Goal: Task Accomplishment & Management: Complete application form

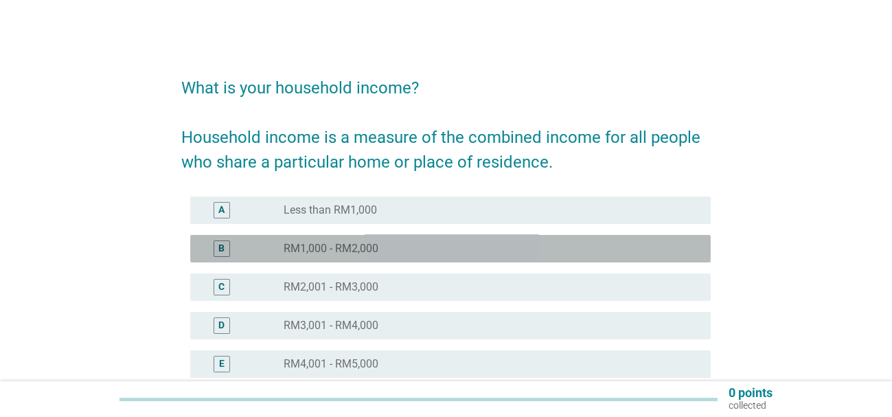
click at [493, 248] on div "radio_button_unchecked RM1,000 - RM2,000" at bounding box center [486, 249] width 405 height 14
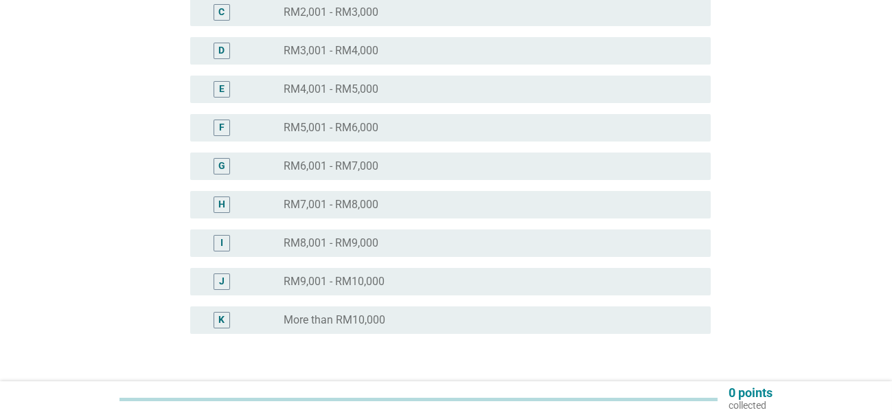
scroll to position [371, 0]
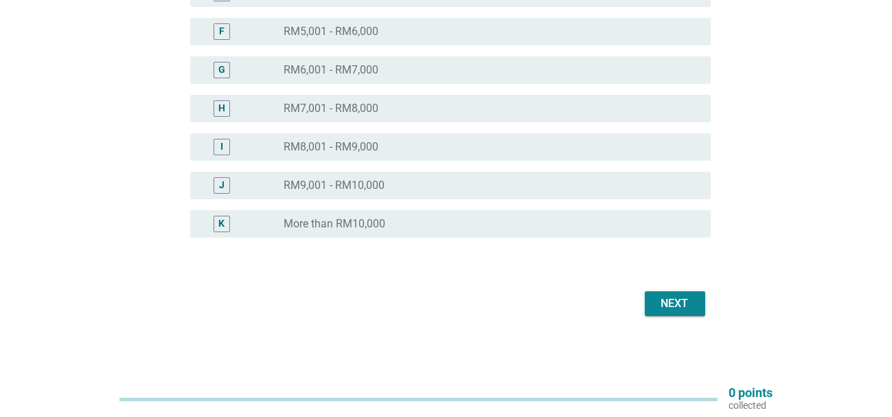
click at [665, 308] on div "Next" at bounding box center [675, 303] width 38 height 16
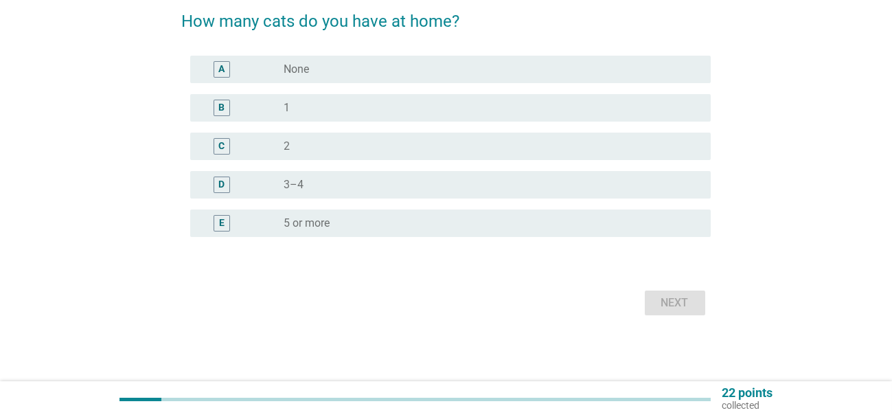
scroll to position [0, 0]
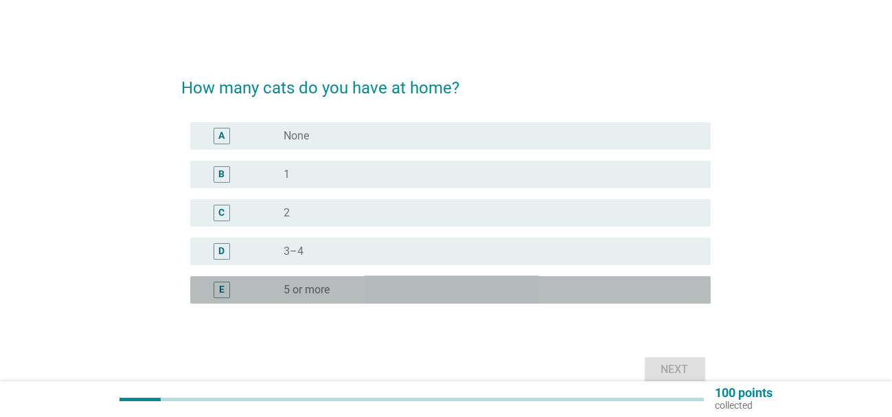
click at [581, 293] on div "radio_button_unchecked 5 or more" at bounding box center [486, 290] width 405 height 14
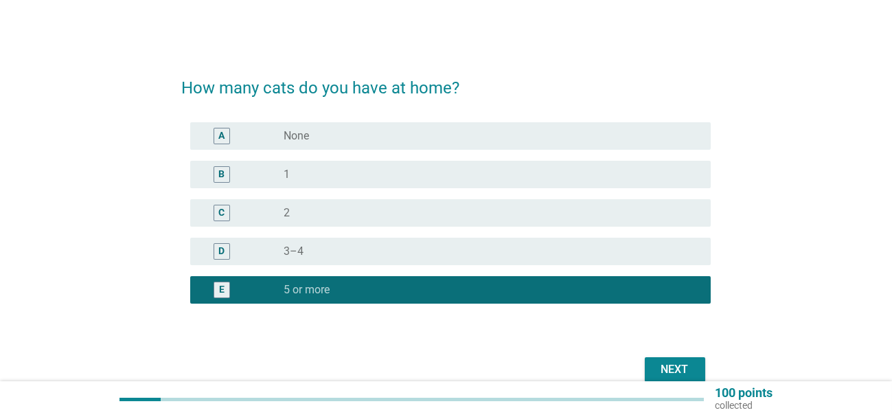
click at [687, 369] on div "Next" at bounding box center [675, 369] width 38 height 16
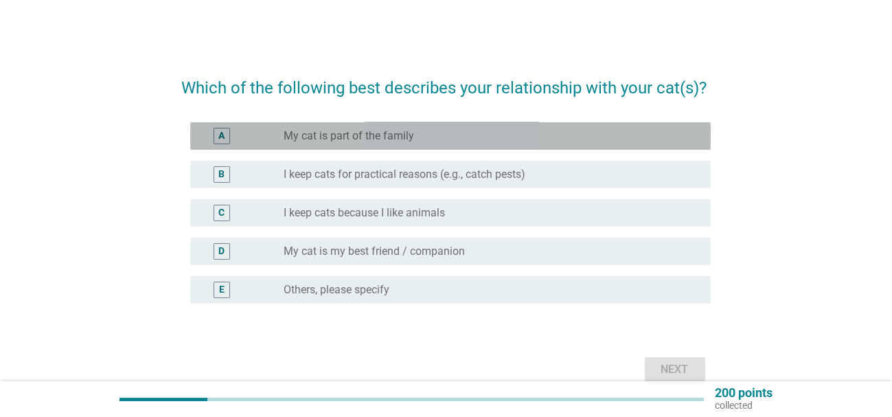
click at [527, 128] on div "radio_button_unchecked My cat is part of the family" at bounding box center [492, 136] width 416 height 16
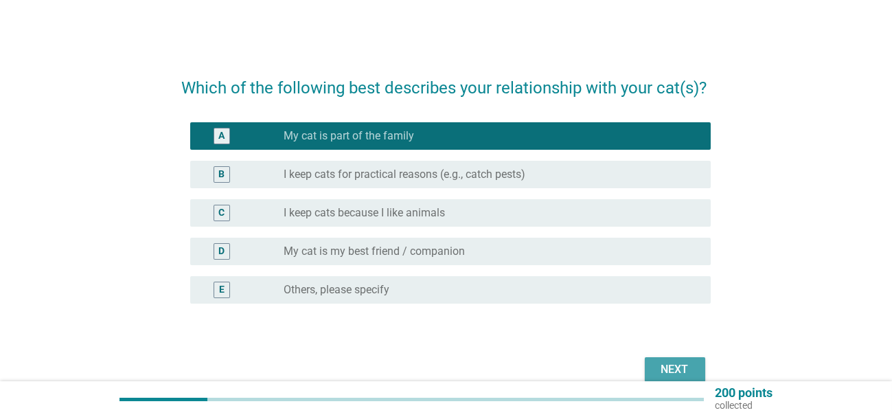
click at [682, 367] on div "Next" at bounding box center [675, 369] width 38 height 16
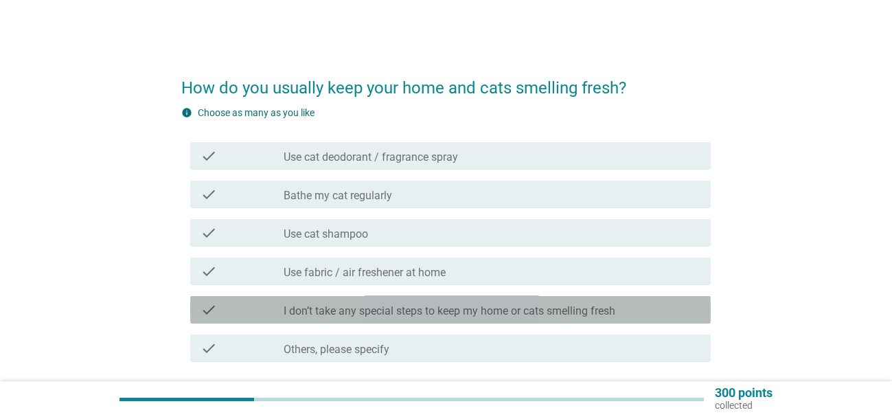
click at [605, 315] on label "I don’t take any special steps to keep my home or cats smelling fresh" at bounding box center [450, 311] width 332 height 14
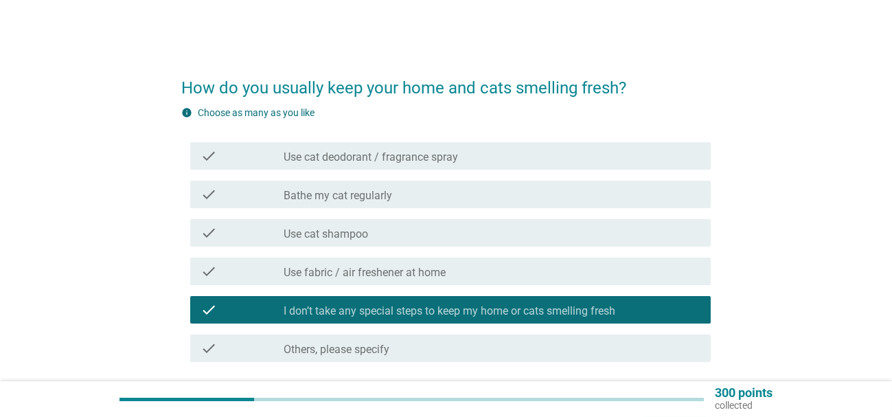
scroll to position [108, 0]
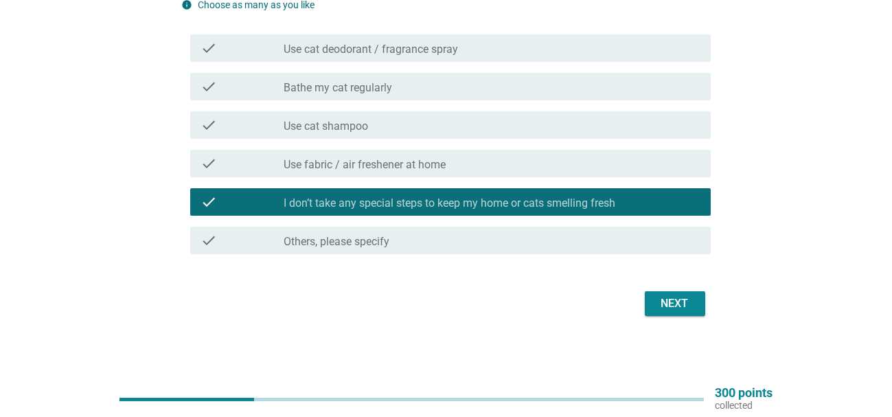
click at [674, 297] on div "Next" at bounding box center [675, 303] width 38 height 16
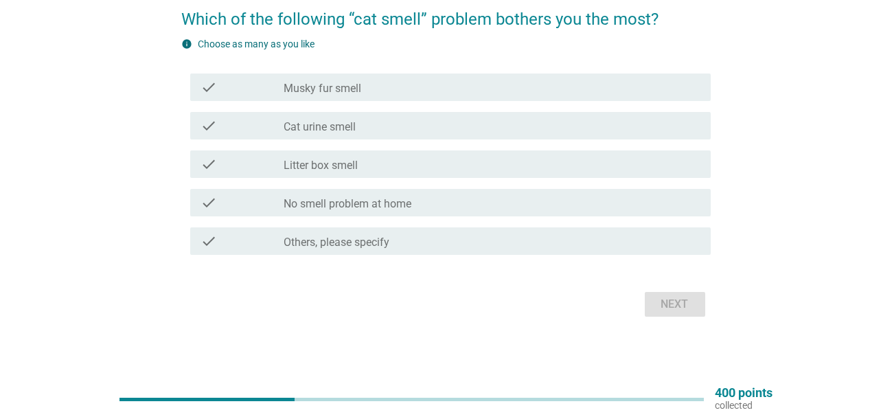
scroll to position [0, 0]
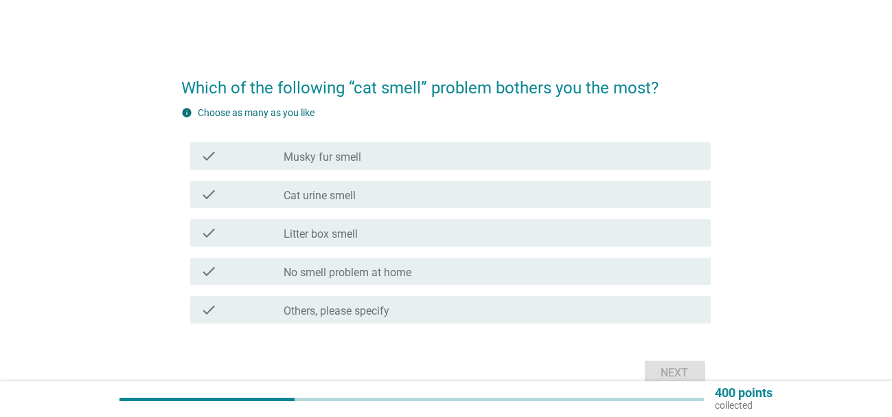
click at [551, 189] on div "check_box_outline_blank Cat urine smell" at bounding box center [492, 194] width 416 height 16
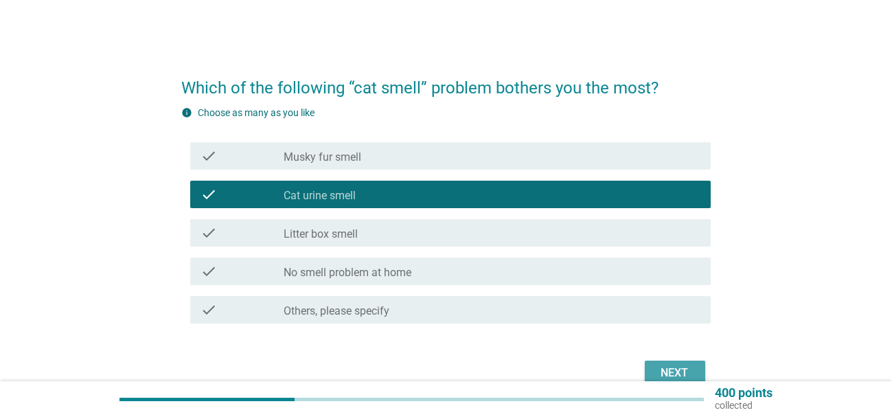
click at [672, 370] on div "Next" at bounding box center [675, 373] width 38 height 16
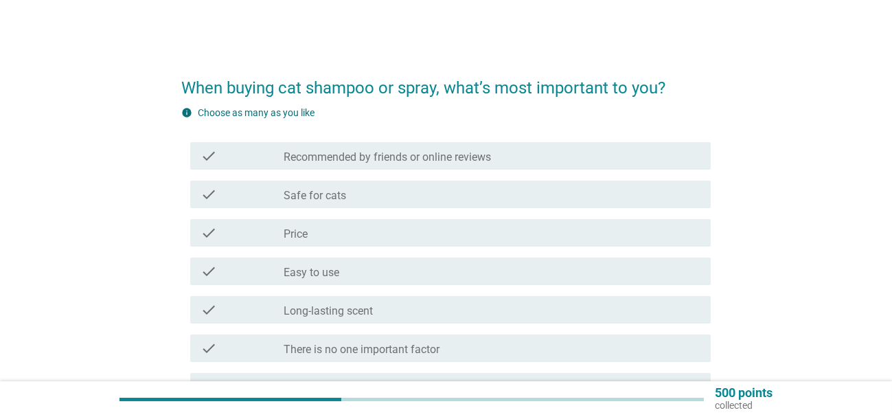
click at [541, 239] on div "check_box_outline_blank Price" at bounding box center [492, 233] width 416 height 16
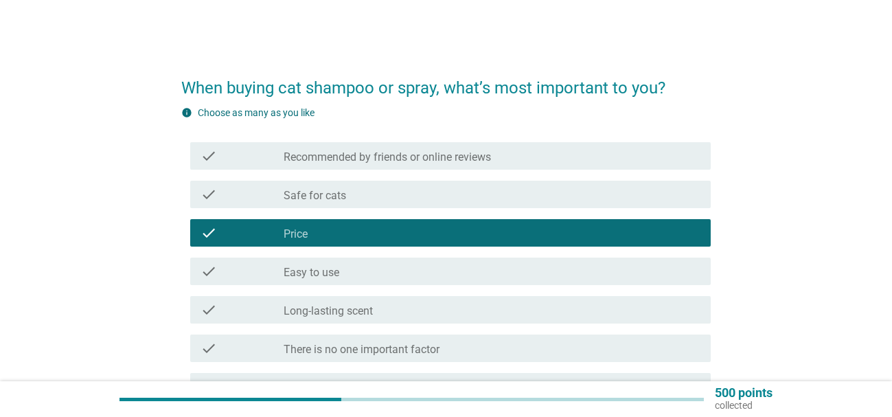
scroll to position [69, 0]
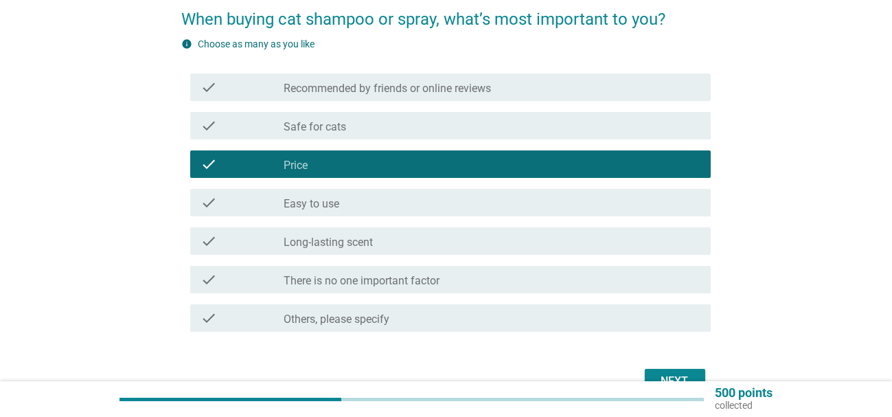
click at [653, 370] on button "Next" at bounding box center [675, 381] width 60 height 25
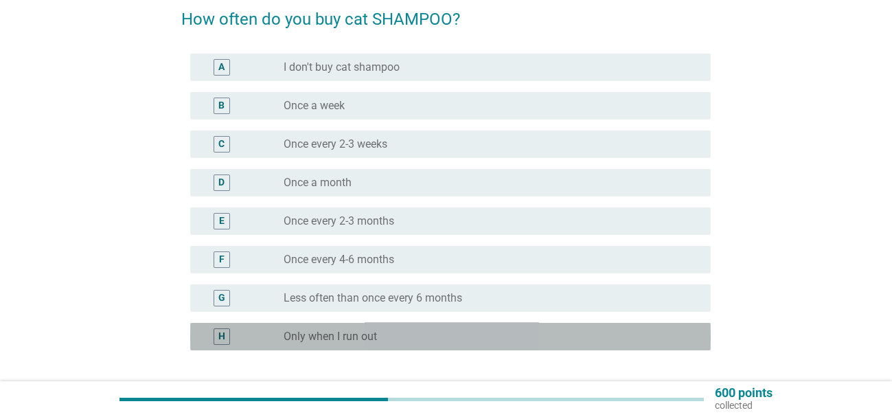
click at [529, 332] on div "radio_button_unchecked Only when I run out" at bounding box center [486, 337] width 405 height 14
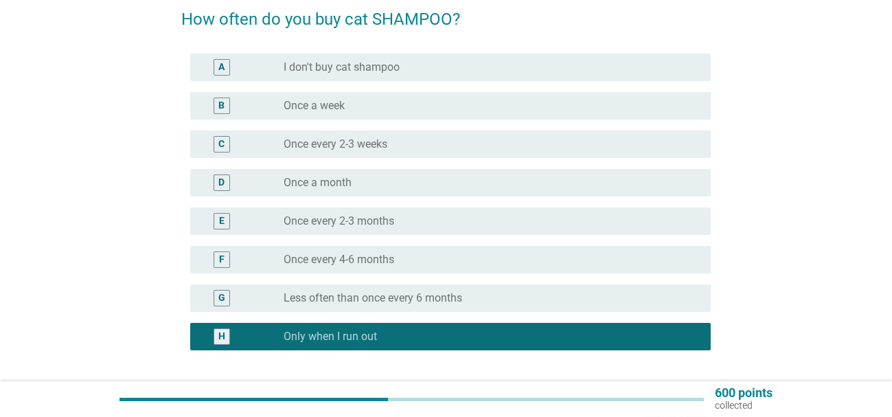
scroll to position [181, 0]
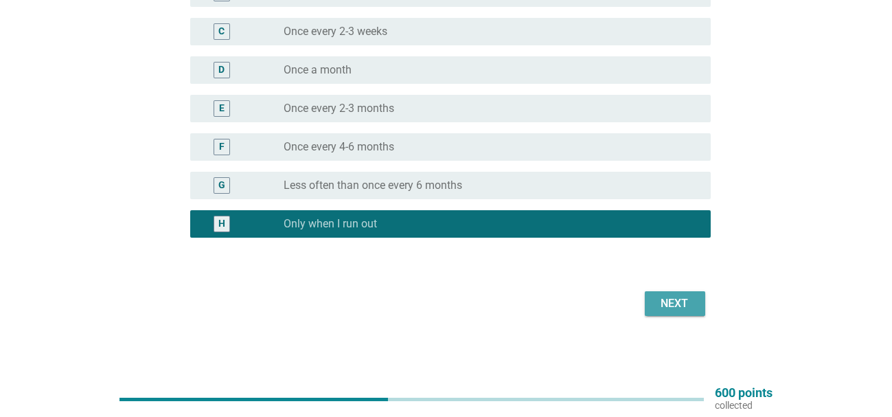
click at [681, 306] on div "Next" at bounding box center [675, 303] width 38 height 16
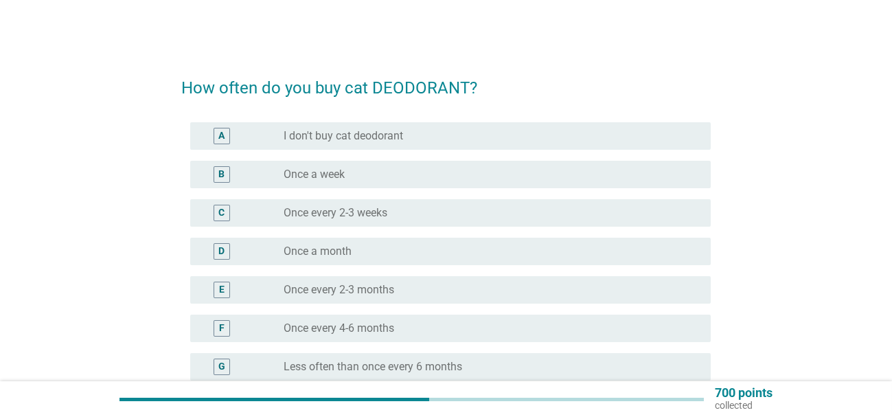
scroll to position [69, 0]
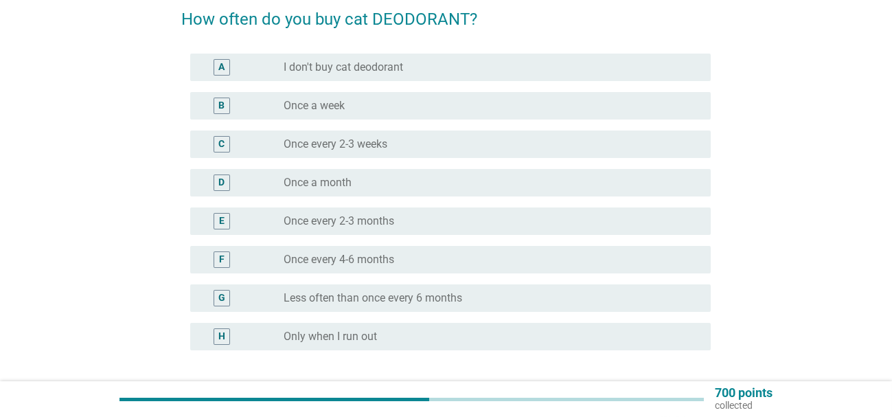
click at [508, 65] on div "radio_button_unchecked I don't buy cat deodorant" at bounding box center [486, 67] width 405 height 14
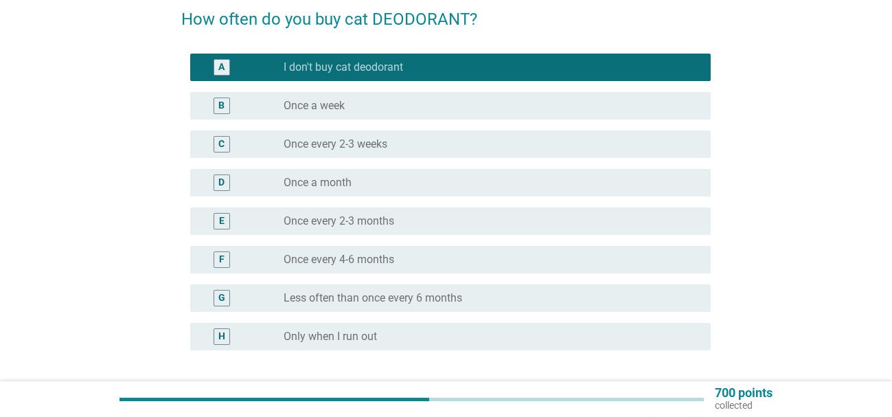
scroll to position [181, 0]
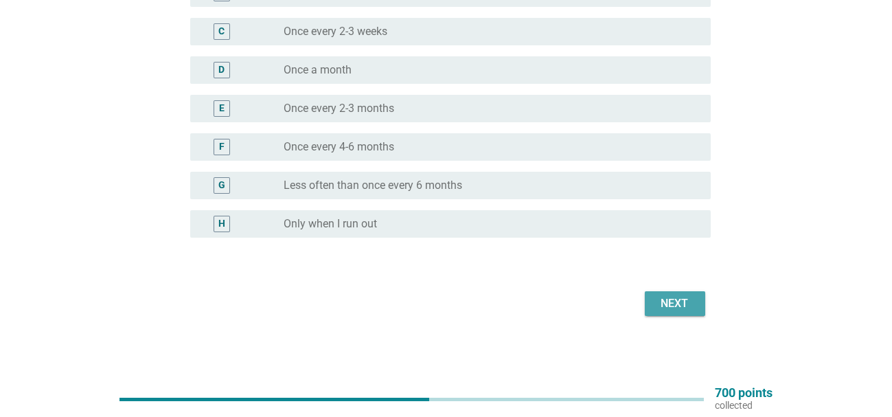
click at [692, 302] on div "Next" at bounding box center [675, 303] width 38 height 16
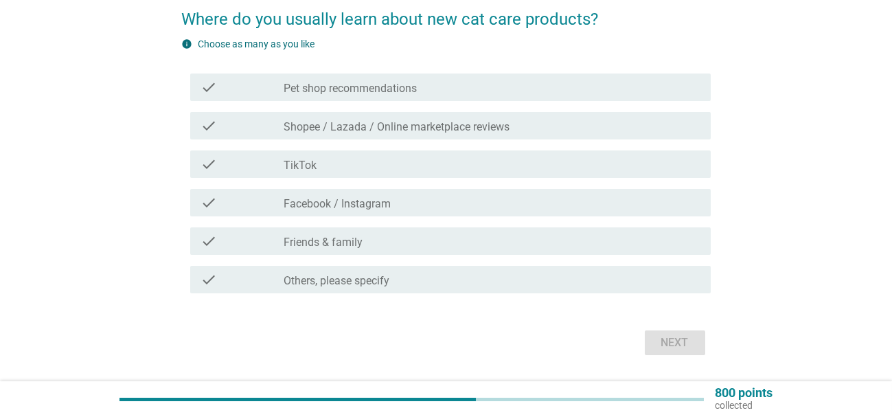
scroll to position [0, 0]
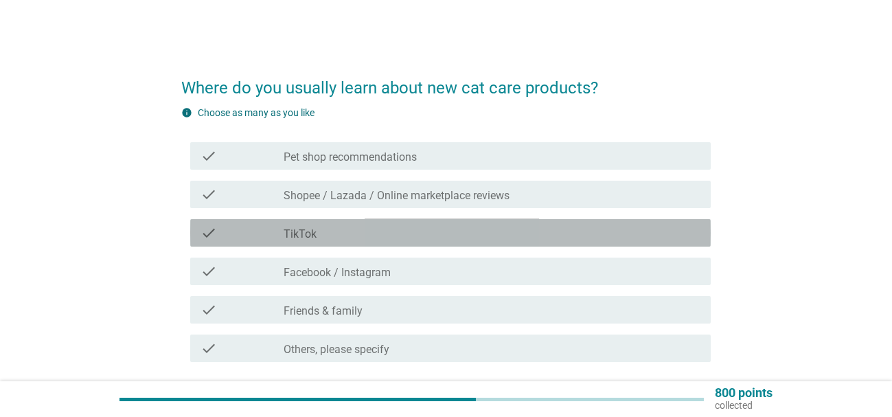
click at [488, 231] on div "check_box_outline_blank TikTok" at bounding box center [492, 233] width 416 height 16
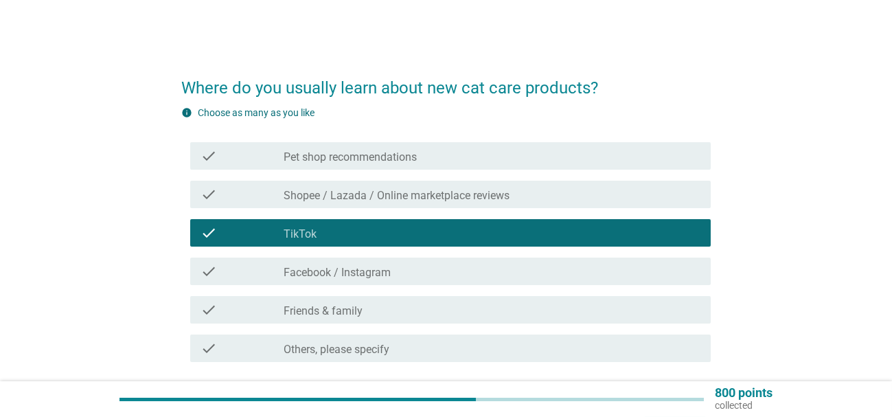
scroll to position [108, 0]
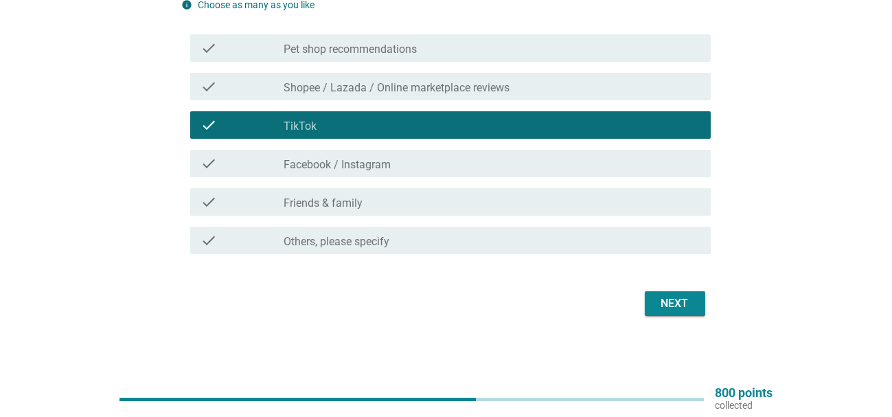
click at [690, 295] on div "Next" at bounding box center [675, 303] width 38 height 16
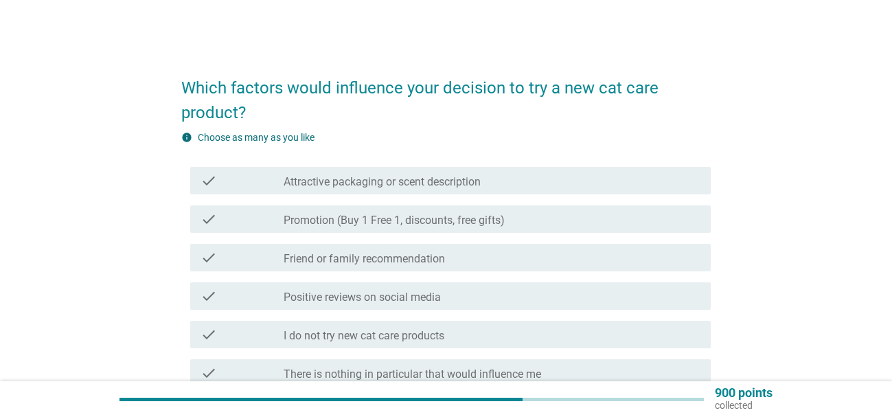
scroll to position [69, 0]
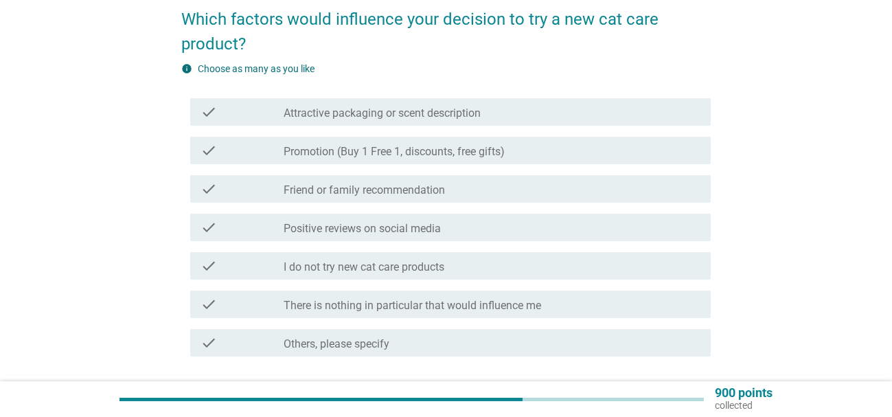
click at [600, 232] on div "check_box_outline_blank Positive reviews on social media" at bounding box center [492, 227] width 416 height 16
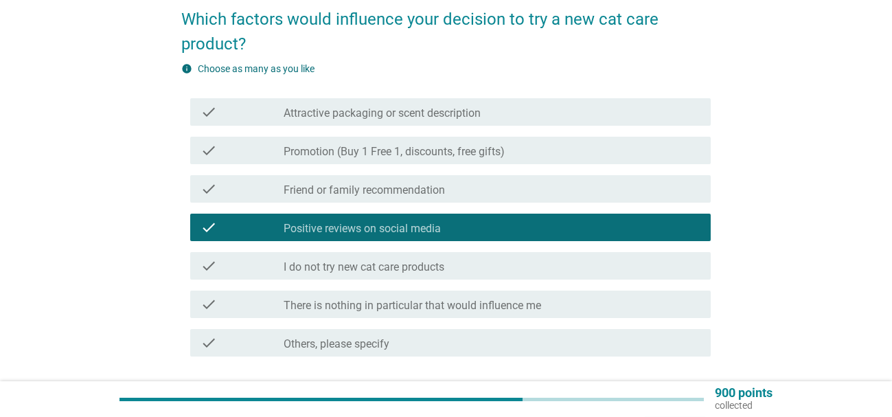
scroll to position [137, 0]
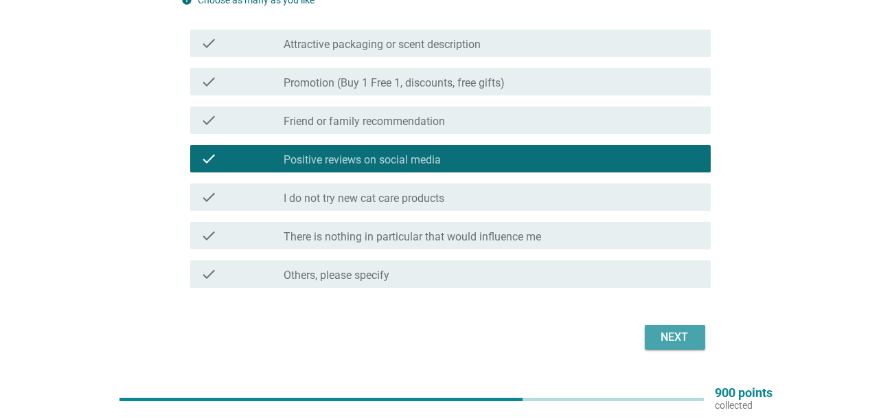
click at [671, 338] on div "Next" at bounding box center [675, 337] width 38 height 16
